Goal: Transaction & Acquisition: Download file/media

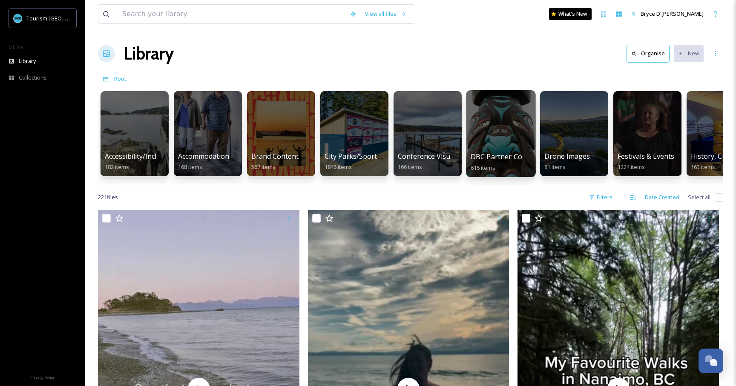
click at [508, 125] on div at bounding box center [500, 133] width 69 height 87
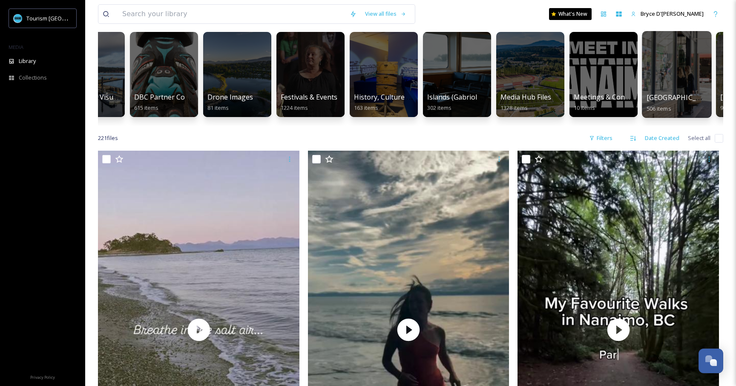
scroll to position [62, 0]
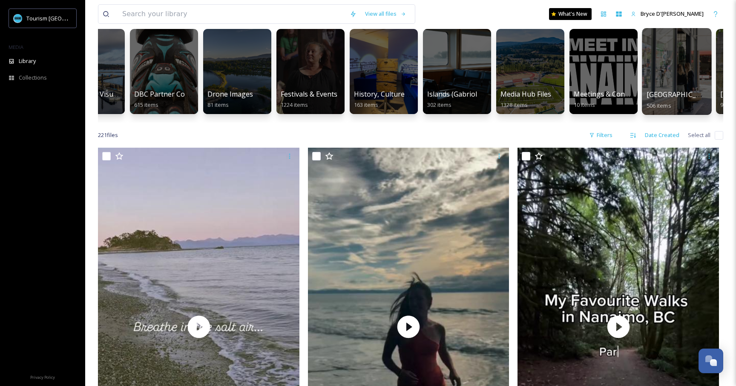
click at [680, 70] on div at bounding box center [676, 71] width 69 height 87
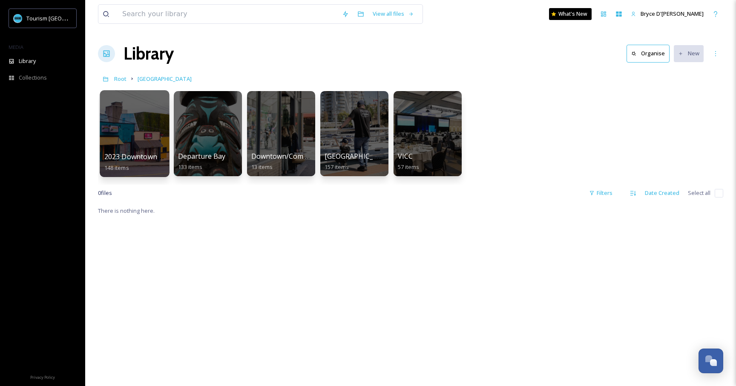
click at [132, 118] on div at bounding box center [134, 133] width 69 height 87
click at [121, 77] on span "Root" at bounding box center [120, 79] width 12 height 8
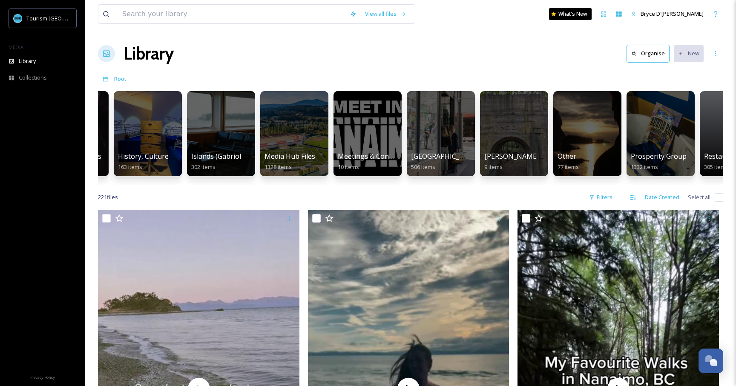
scroll to position [0, 670]
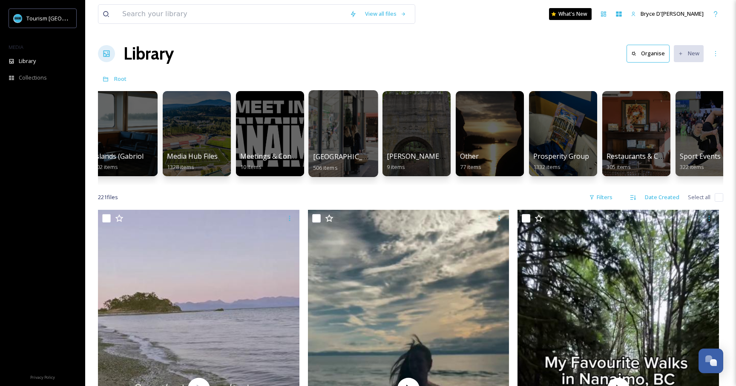
click at [336, 126] on div at bounding box center [342, 133] width 69 height 87
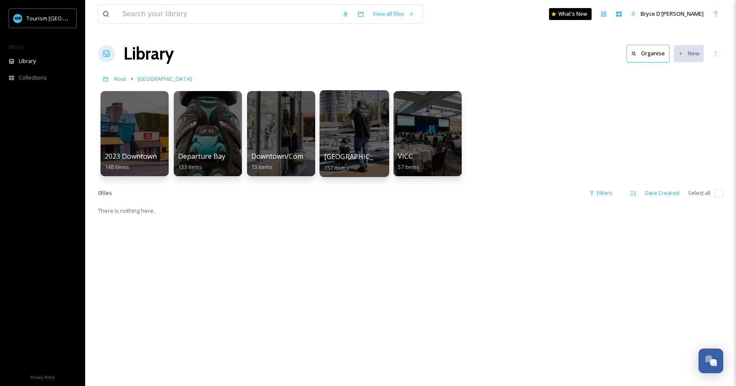
click at [352, 123] on div at bounding box center [353, 133] width 69 height 87
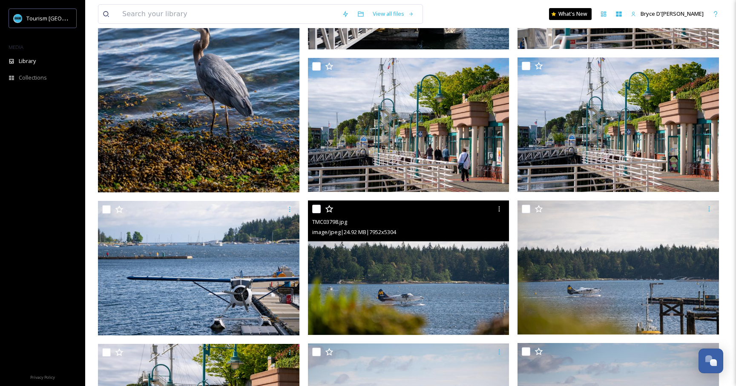
scroll to position [6376, 0]
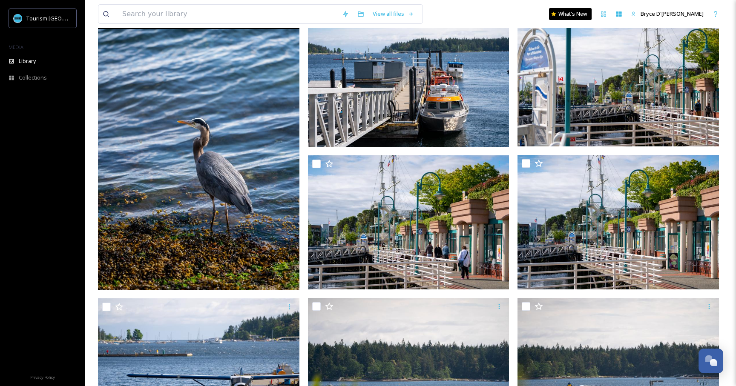
click at [244, 175] on img at bounding box center [198, 139] width 201 height 302
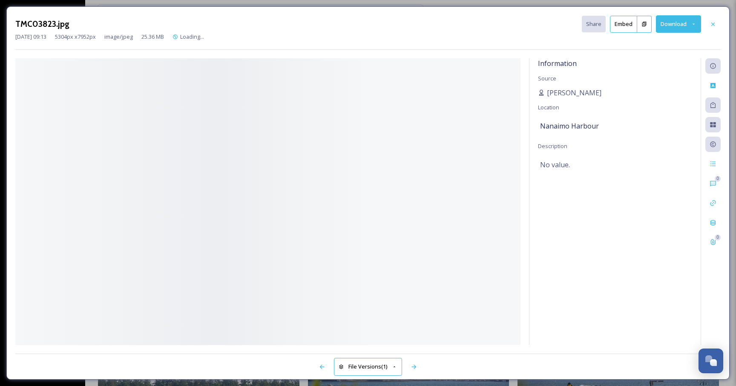
scroll to position [6066, 0]
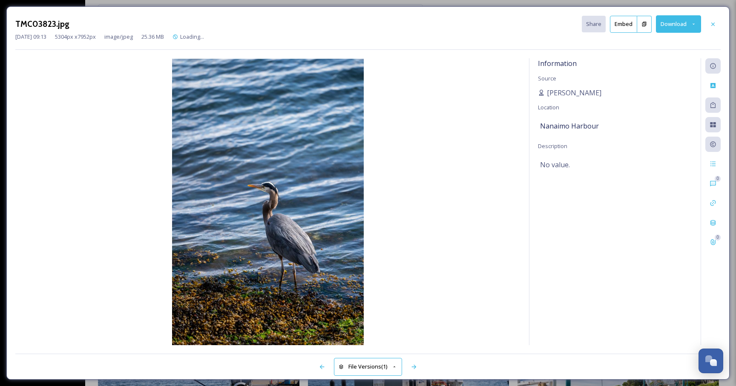
click at [664, 23] on button "Download" at bounding box center [678, 23] width 45 height 17
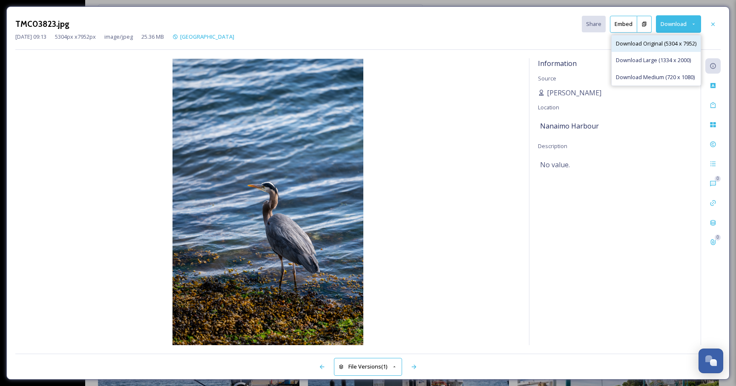
click at [647, 43] on span "Download Original (5304 x 7952)" at bounding box center [656, 44] width 80 height 8
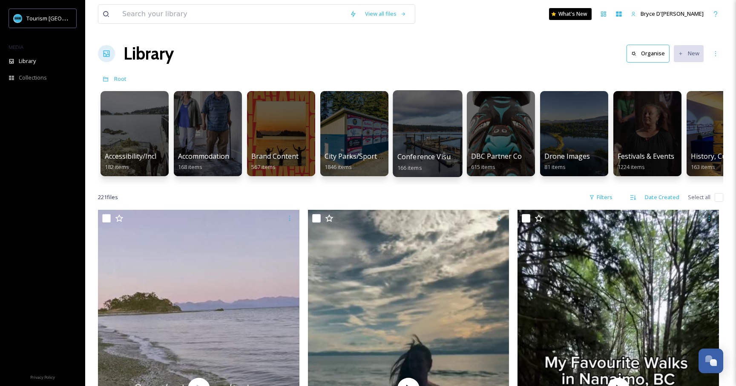
click at [421, 117] on div at bounding box center [427, 133] width 69 height 87
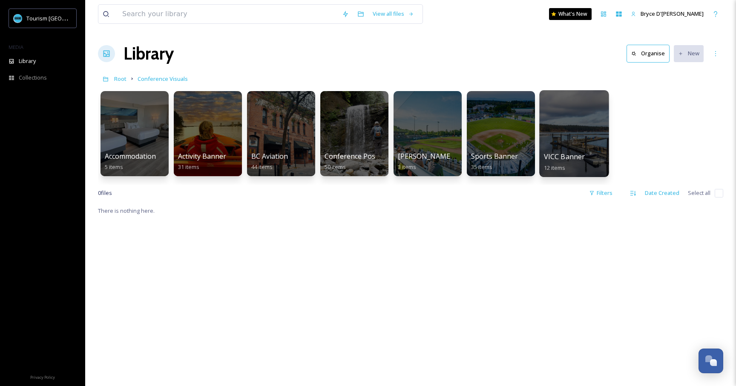
click at [585, 118] on div at bounding box center [573, 133] width 69 height 87
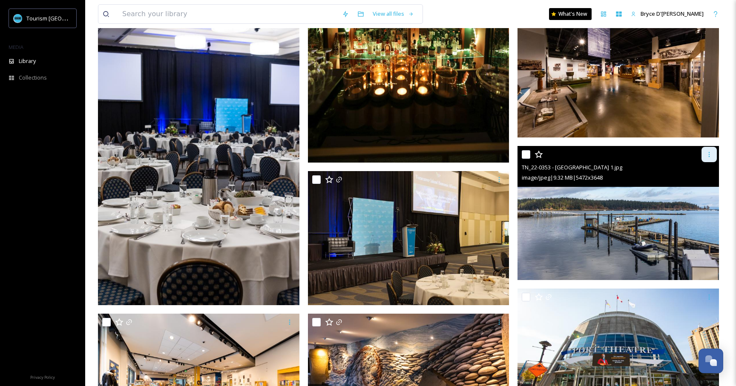
scroll to position [262, 0]
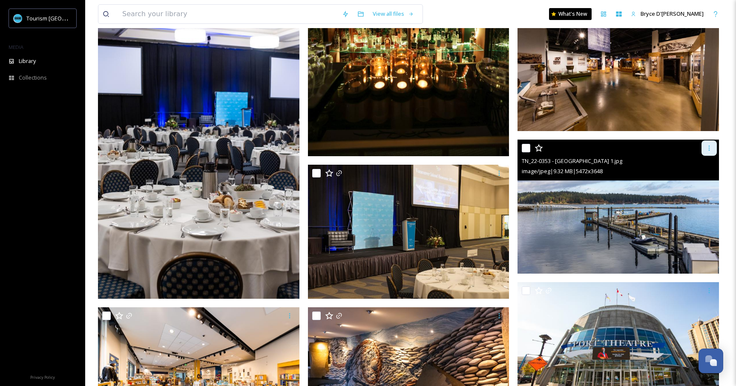
click at [712, 145] on icon at bounding box center [709, 148] width 7 height 7
click at [695, 184] on span "Download" at bounding box center [699, 183] width 26 height 8
